Goal: Check status: Check status

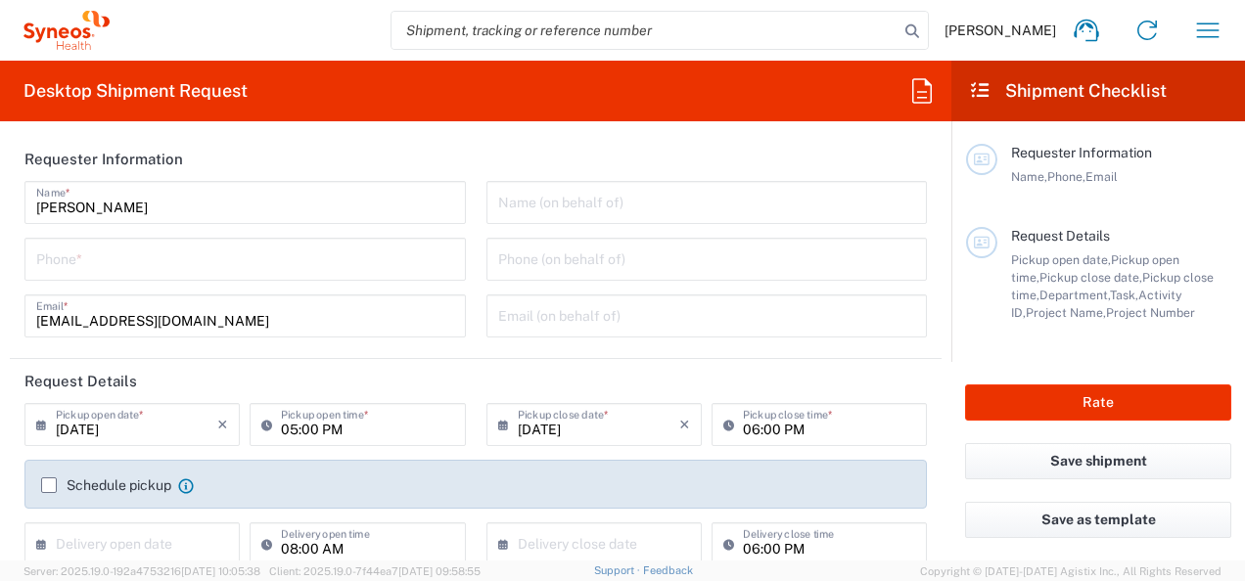
type input "3110"
type input "[GEOGRAPHIC_DATA]"
type input "Syneos Health France SARL"
click at [1220, 21] on icon "button" at bounding box center [1207, 30] width 31 height 31
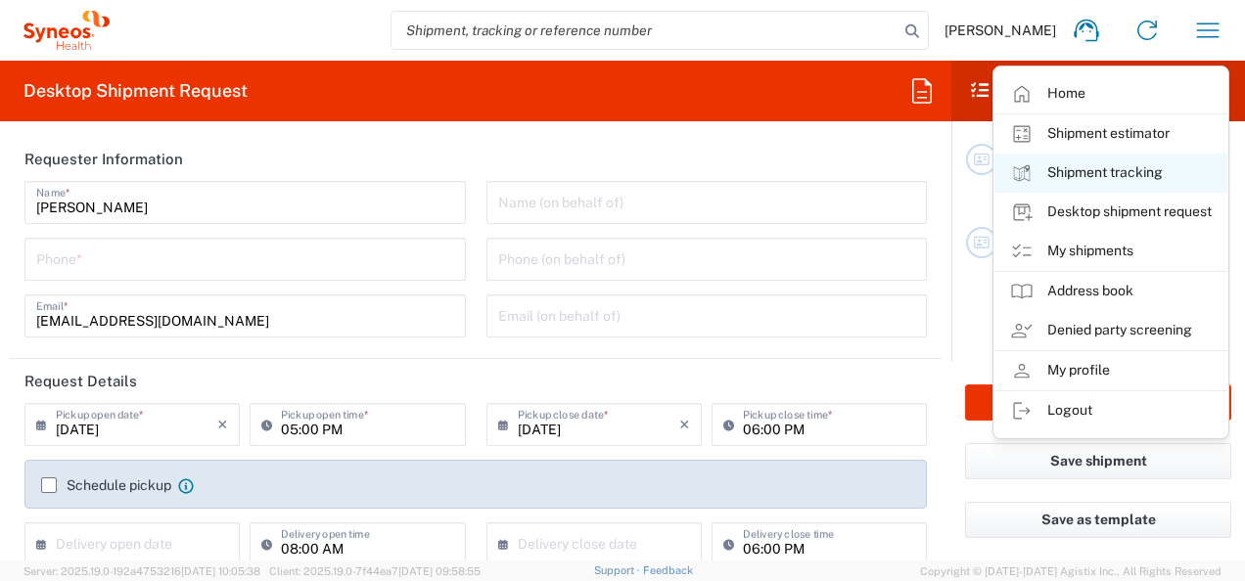
click at [1157, 182] on link "Shipment tracking" at bounding box center [1110, 173] width 233 height 39
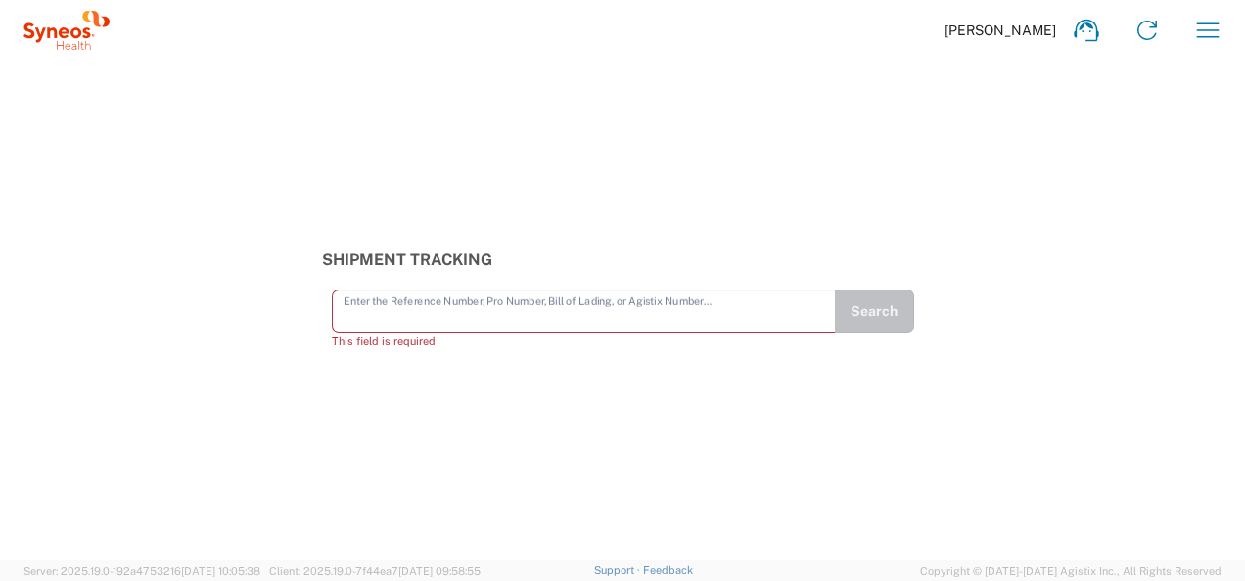
paste input "#56759610"
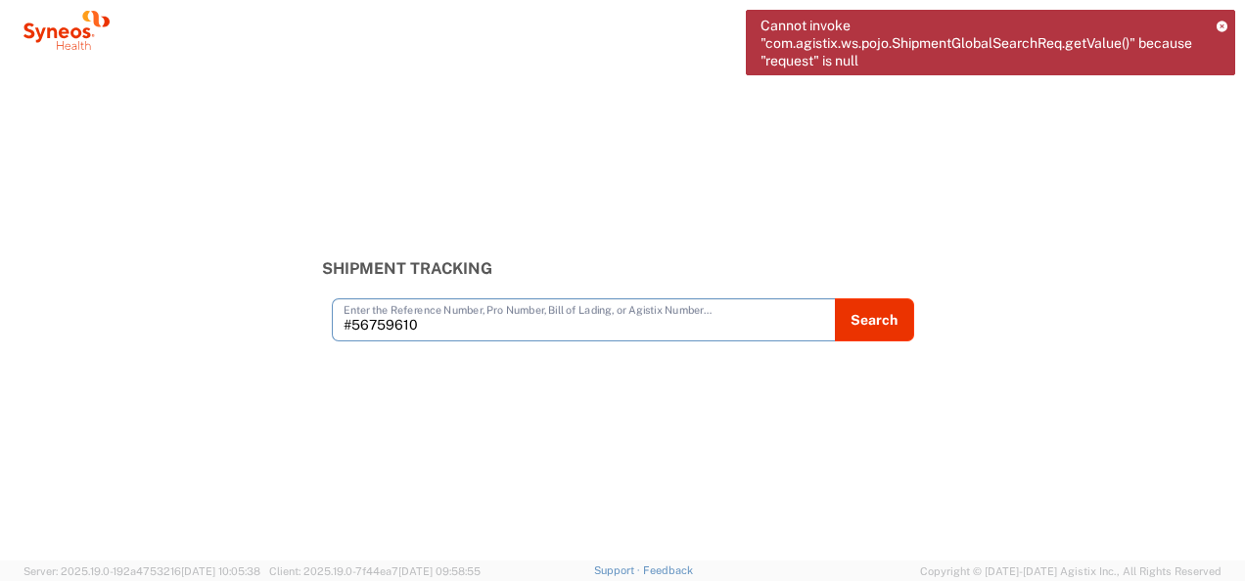
click at [353, 326] on input "#56759610" at bounding box center [584, 318] width 481 height 34
type input "56759610"
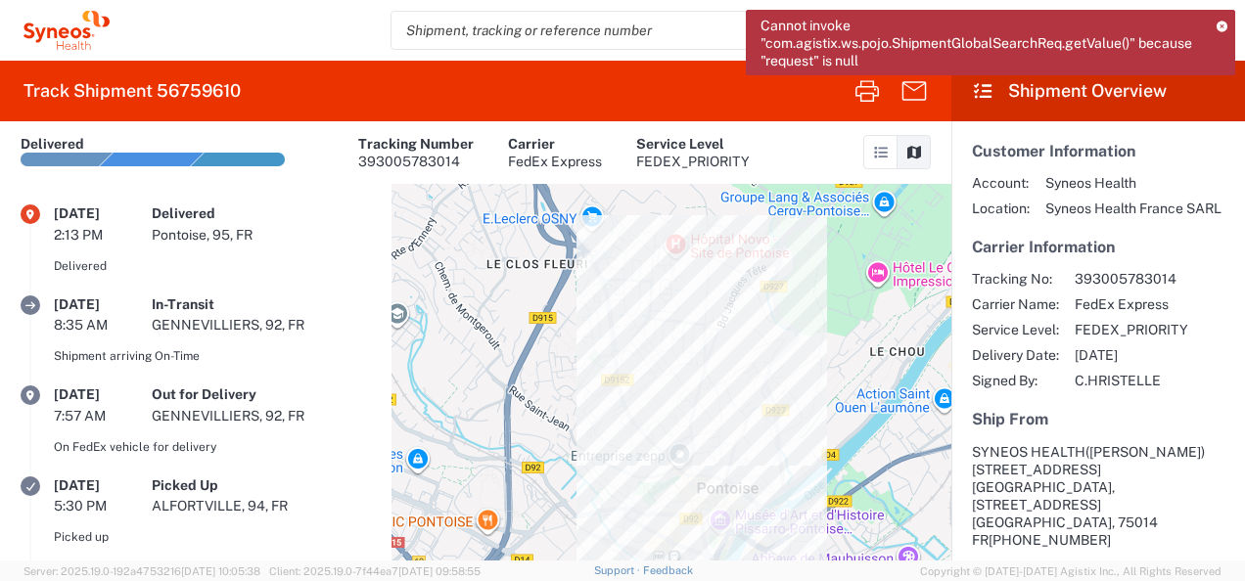
click at [1220, 23] on icon at bounding box center [1222, 26] width 11 height 11
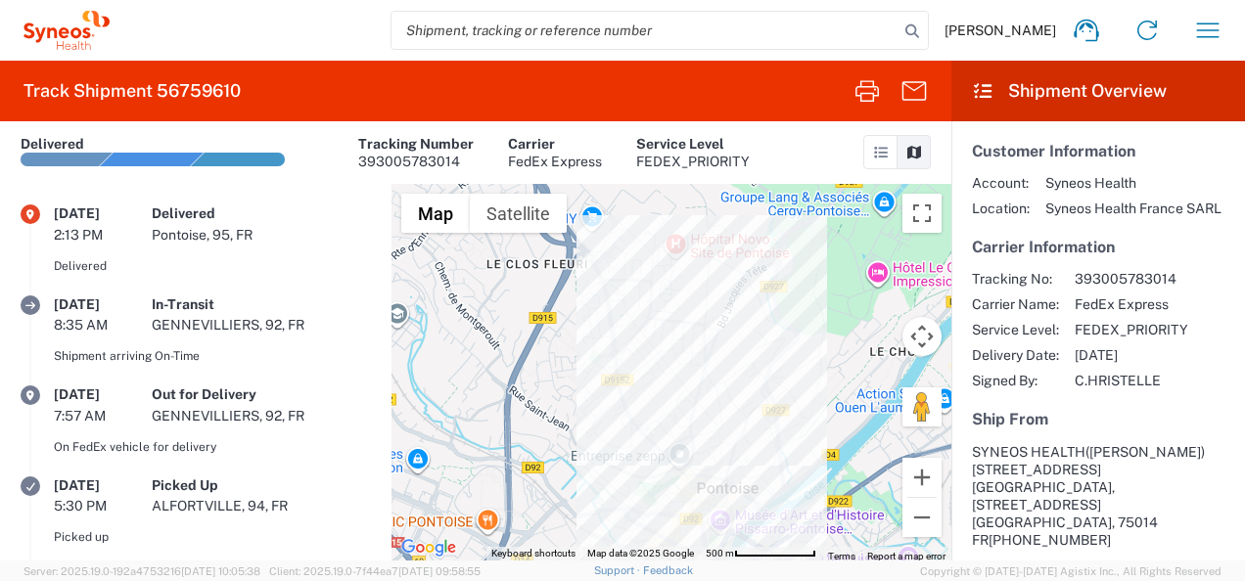
click at [586, 32] on input "search" at bounding box center [644, 30] width 507 height 37
paste input "56759607"
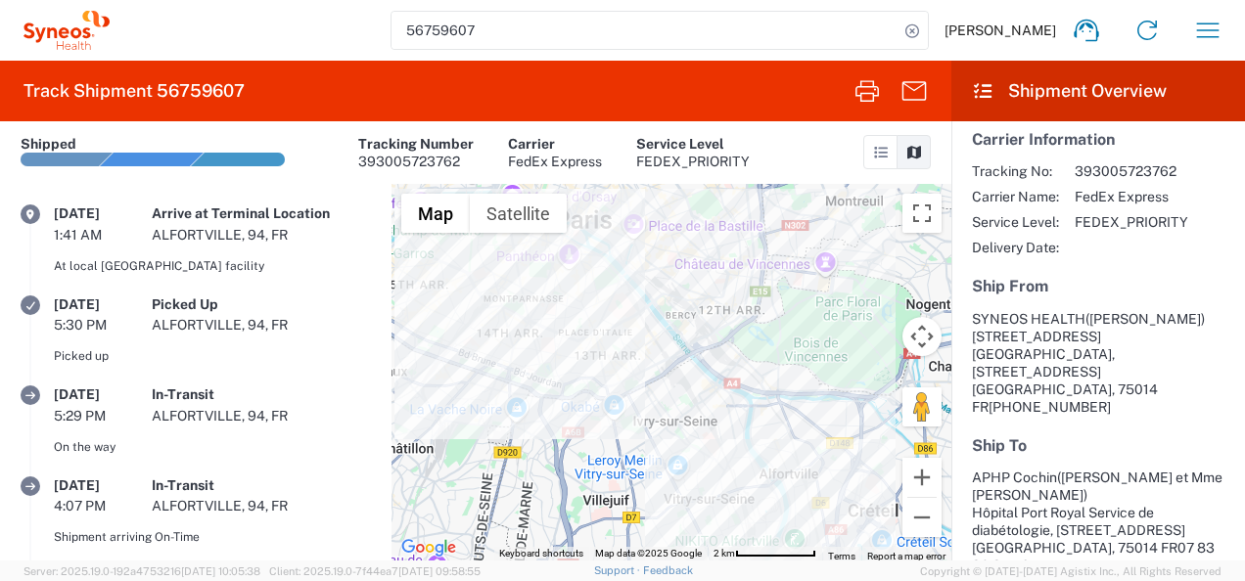
scroll to position [10, 0]
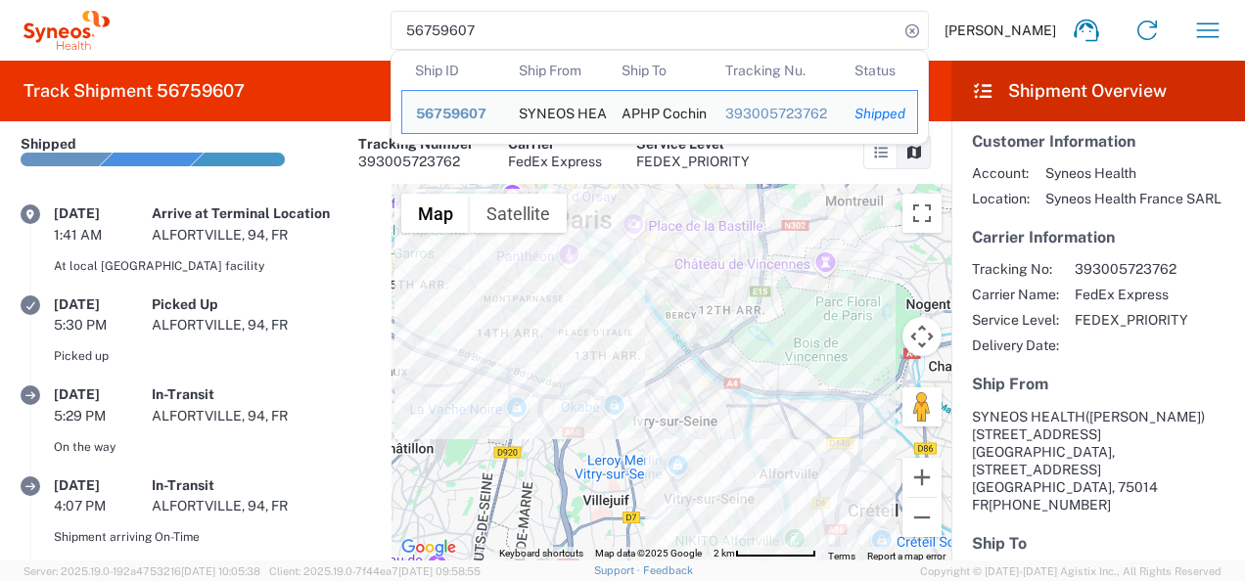
drag, startPoint x: 532, startPoint y: 23, endPoint x: 425, endPoint y: 27, distance: 107.7
click at [425, 27] on input "56759607" at bounding box center [644, 30] width 507 height 37
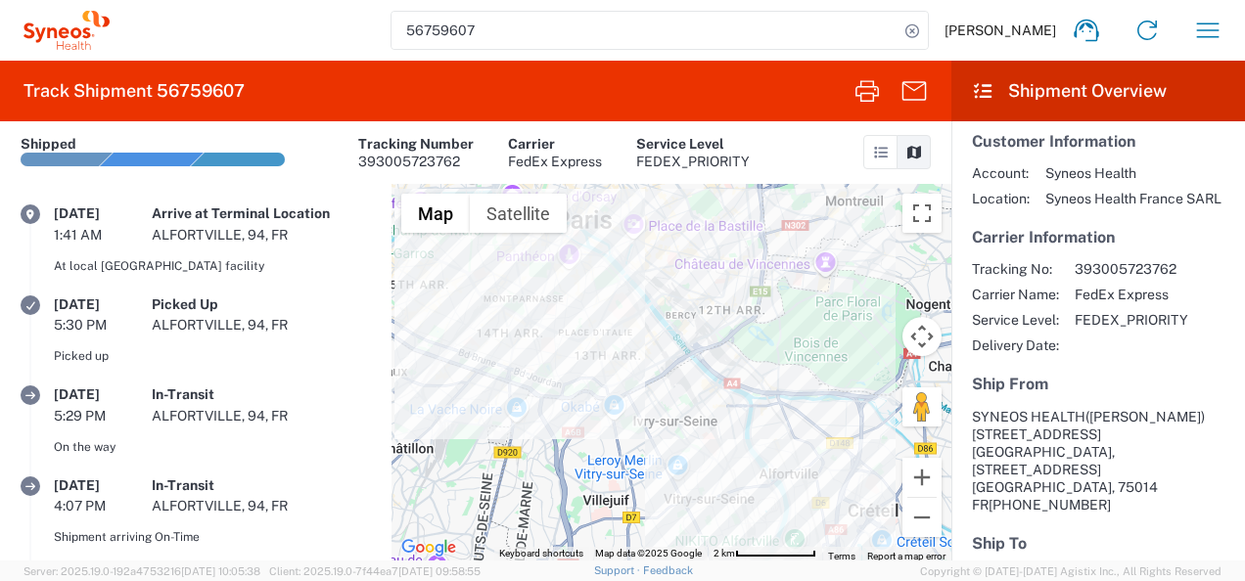
click at [545, 35] on input "56759607" at bounding box center [644, 30] width 507 height 37
type input "5"
paste input "56759600"
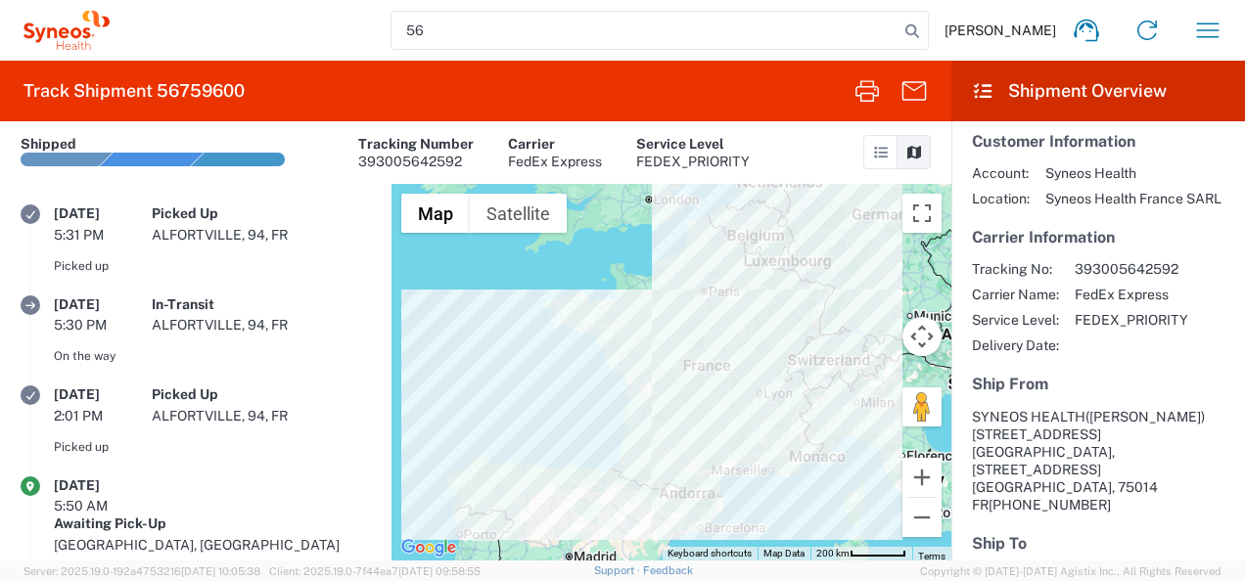
type input "5"
paste input "56759583"
type input "56759583"
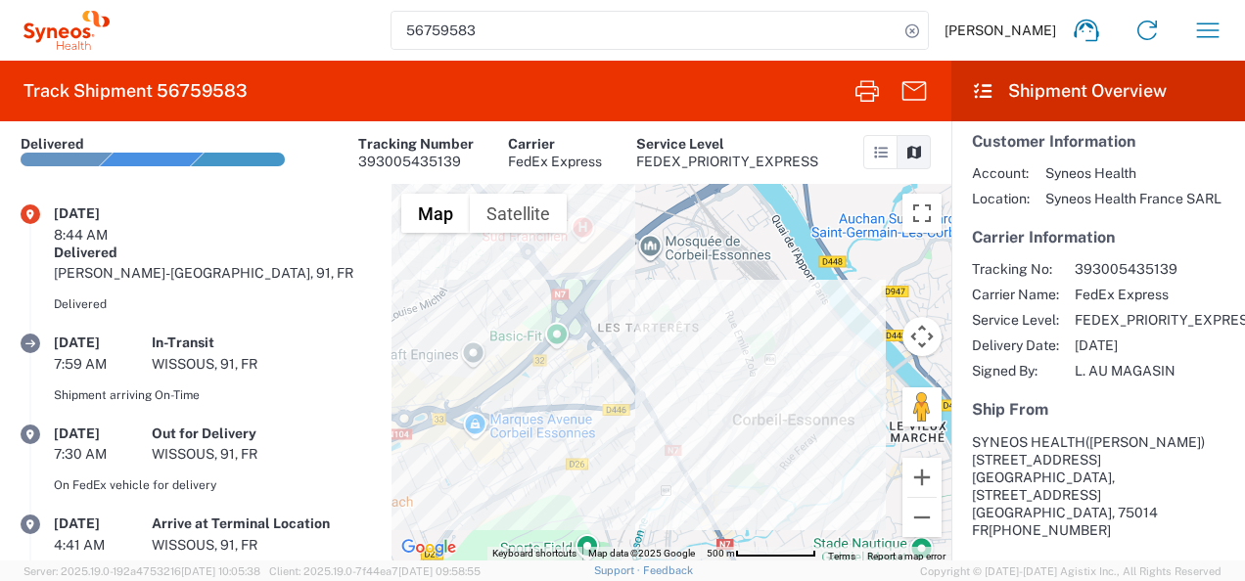
scroll to position [108, 0]
